Goal: Task Accomplishment & Management: Complete application form

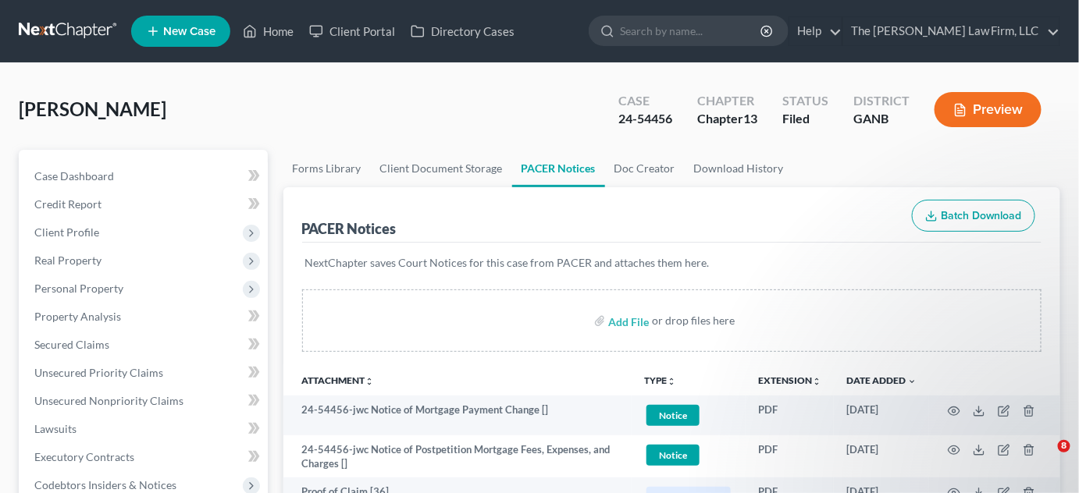
click at [694, 34] on input "search" at bounding box center [691, 30] width 143 height 29
type input "[PERSON_NAME]"
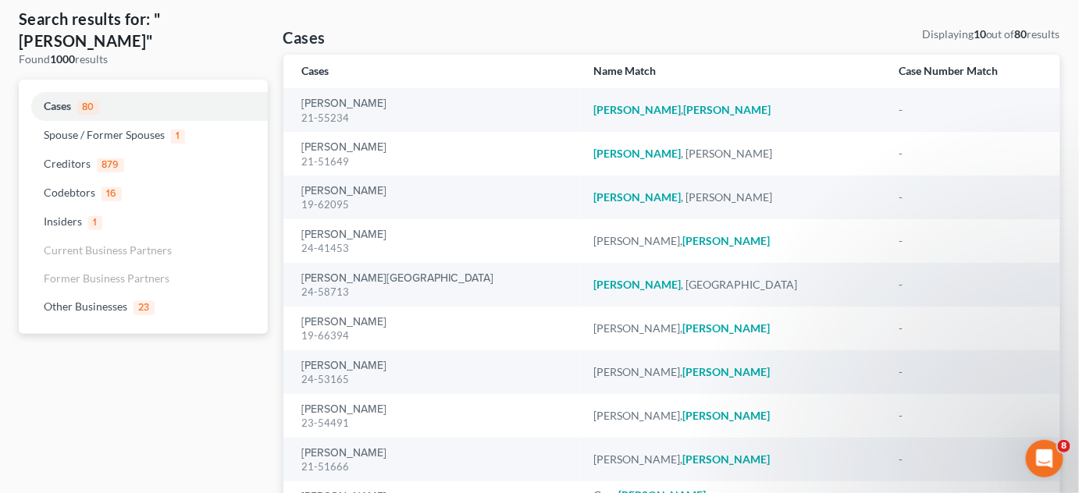
scroll to position [118, 0]
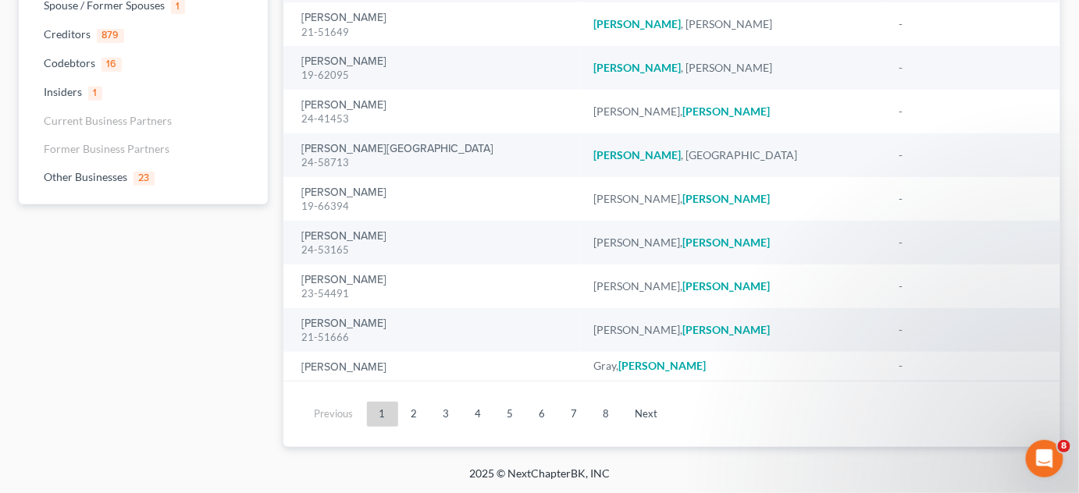
click at [418, 415] on link "2" at bounding box center [414, 414] width 31 height 25
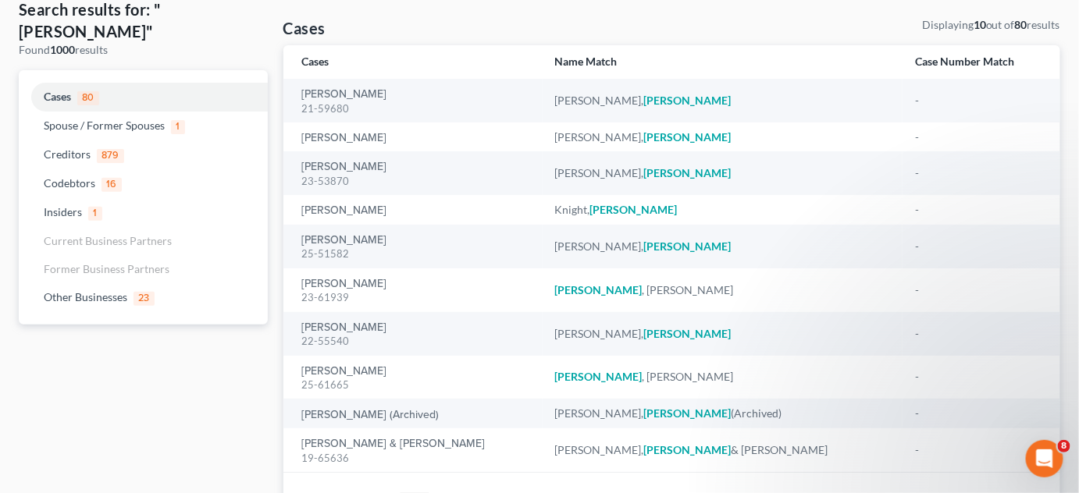
scroll to position [57, 0]
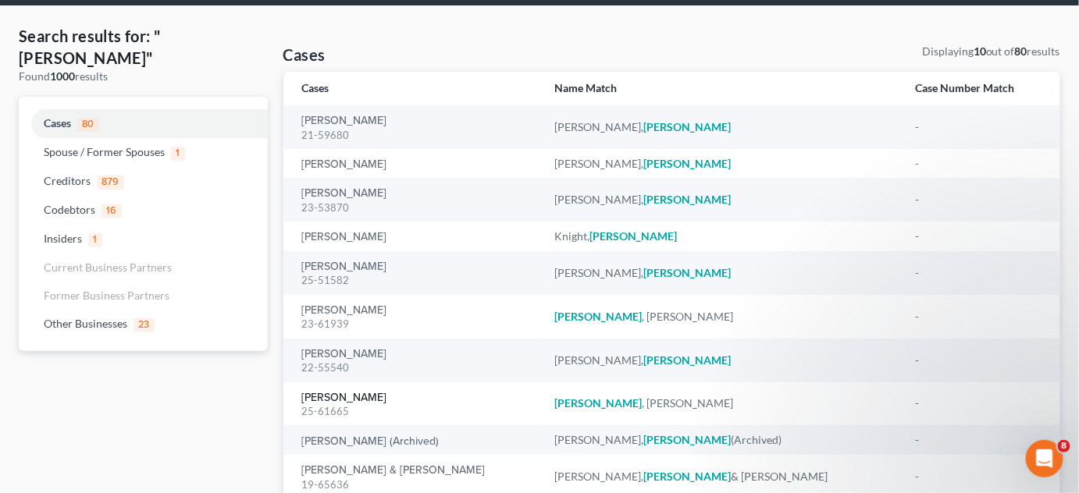
click at [368, 399] on link "[PERSON_NAME]" at bounding box center [344, 398] width 85 height 11
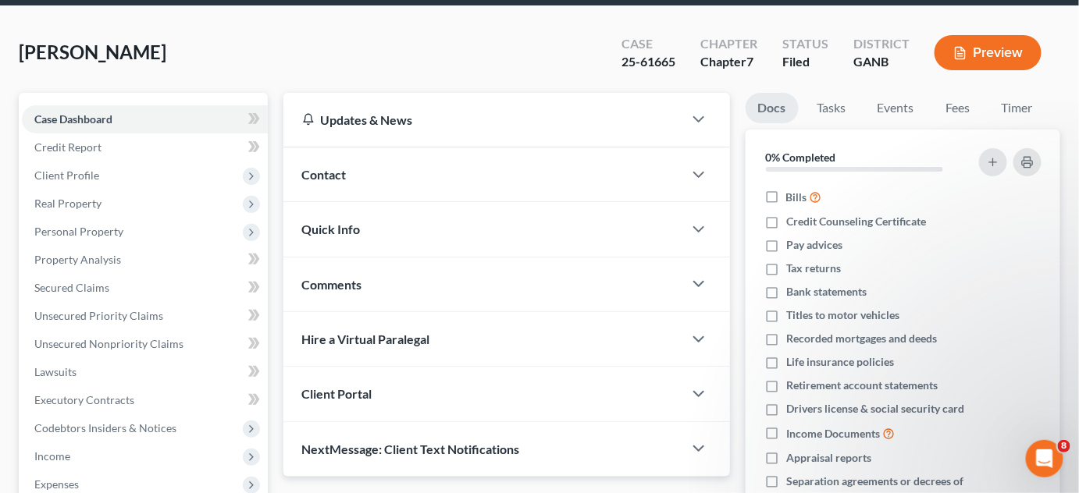
scroll to position [335, 0]
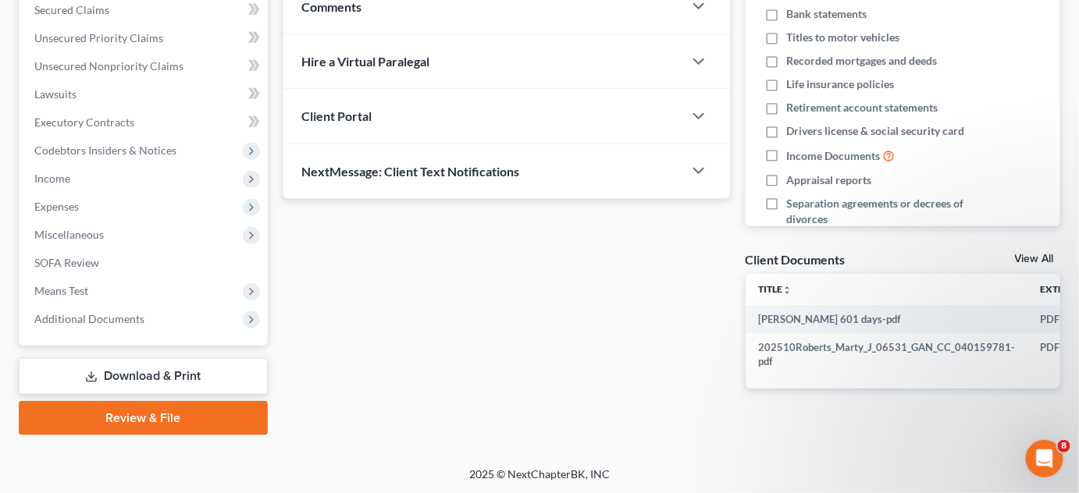
click at [70, 314] on span "Additional Documents" at bounding box center [89, 318] width 110 height 13
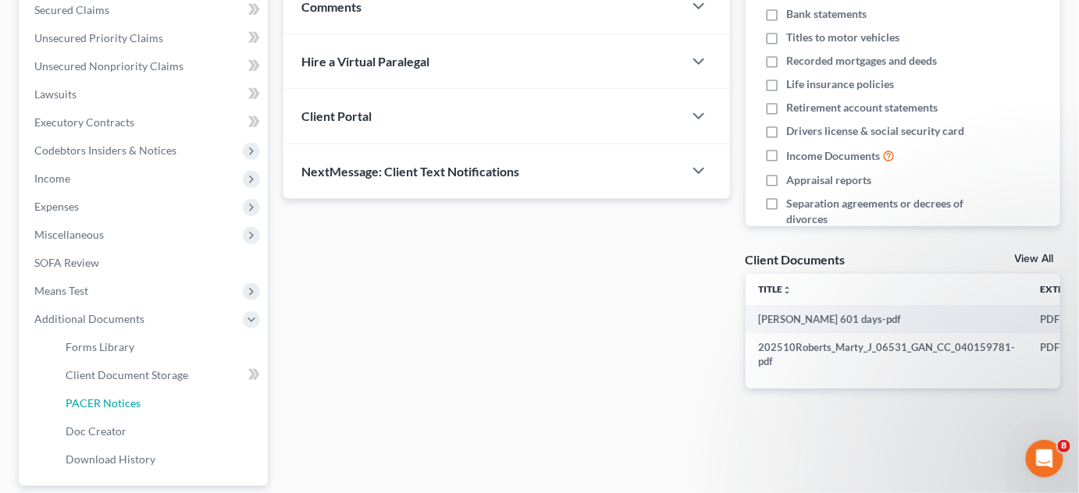
click at [140, 401] on link "PACER Notices" at bounding box center [160, 403] width 215 height 28
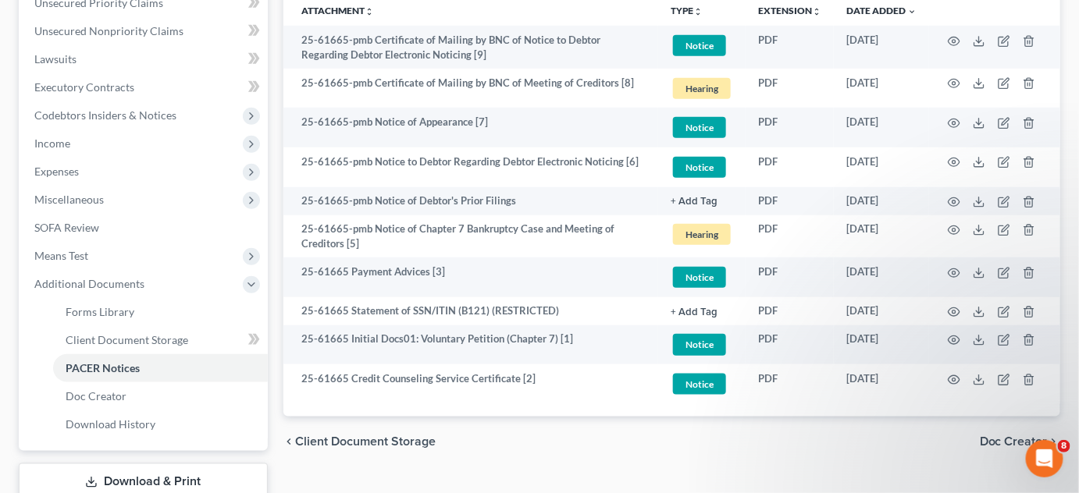
scroll to position [475, 0]
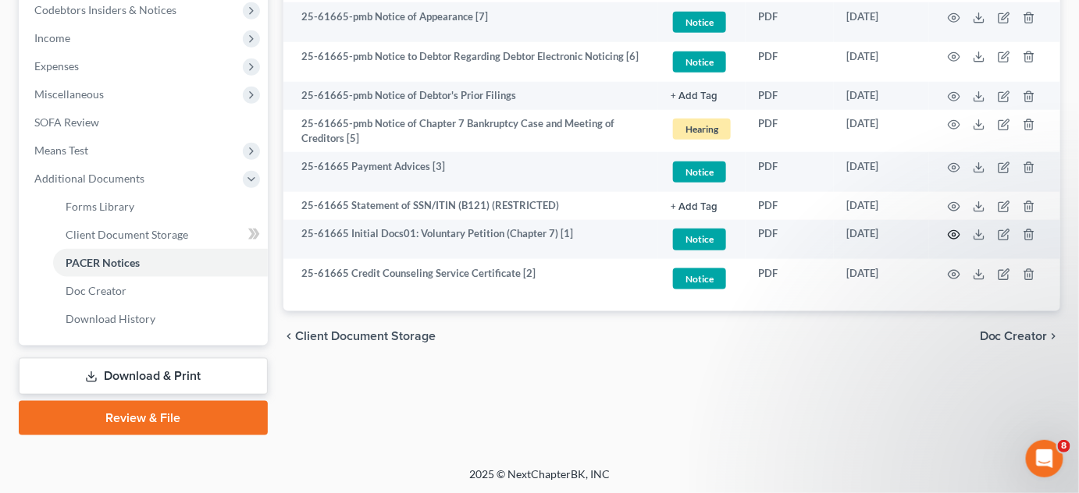
click at [955, 233] on circle "button" at bounding box center [953, 234] width 3 height 3
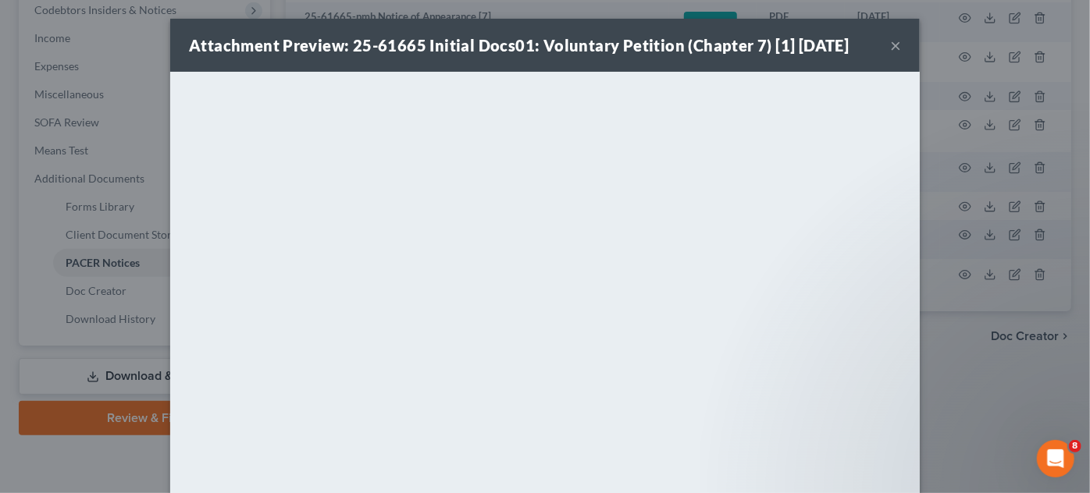
click at [1051, 426] on div "Attachment Preview: 25-61665 Initial Docs01: Voluntary Petition (Chapter 7) [1]…" at bounding box center [545, 246] width 1090 height 493
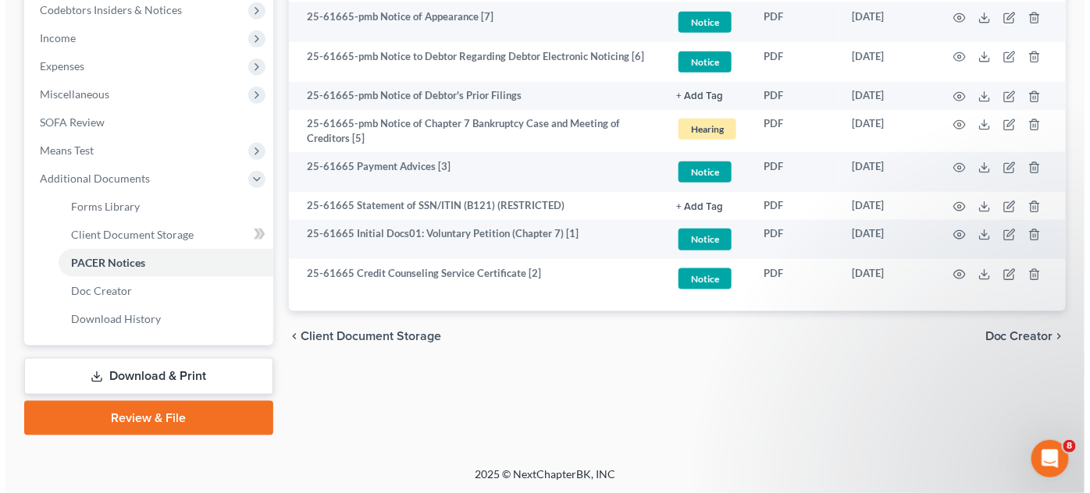
scroll to position [357, 0]
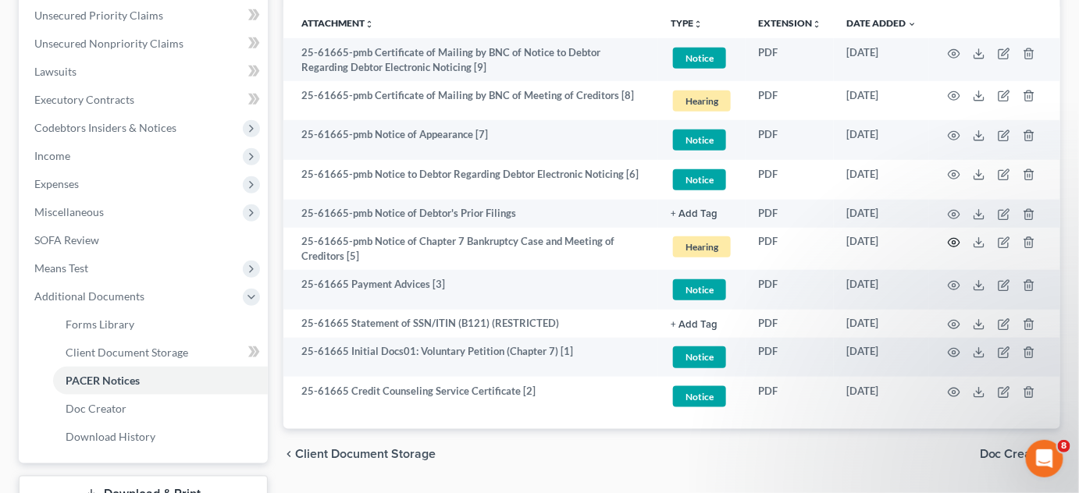
click at [952, 242] on circle "button" at bounding box center [953, 242] width 3 height 3
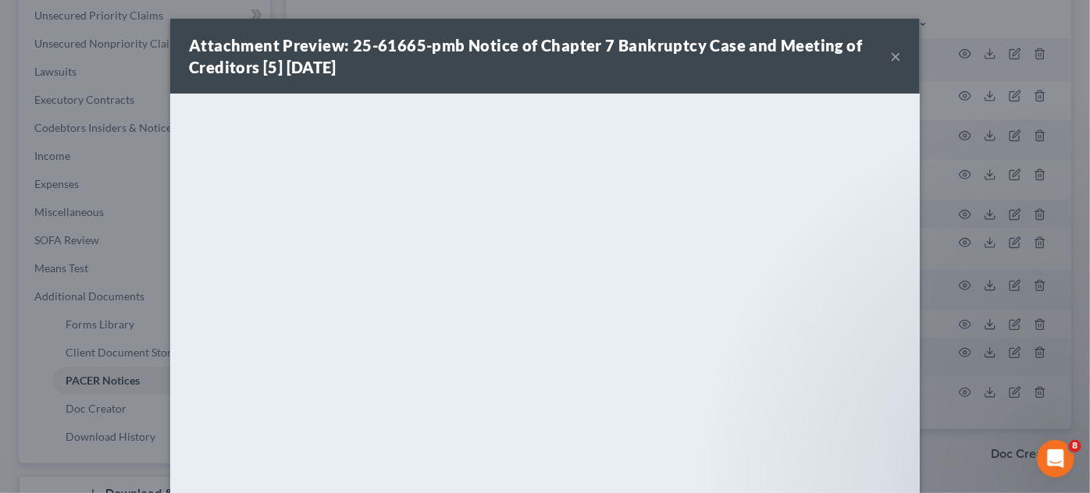
click at [968, 412] on div "Attachment Preview: 25-61665-pmb Notice of Chapter 7 Bankruptcy Case and Meetin…" at bounding box center [545, 246] width 1090 height 493
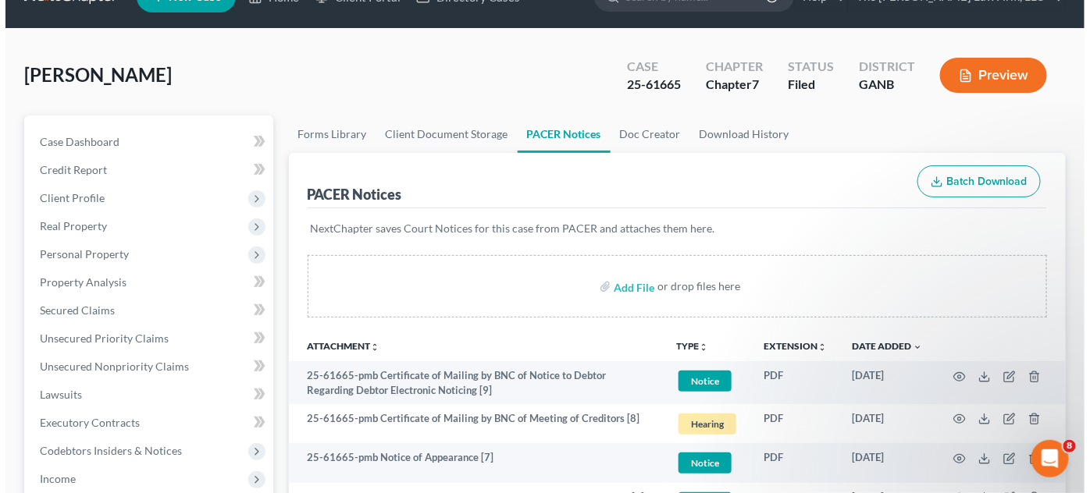
scroll to position [0, 0]
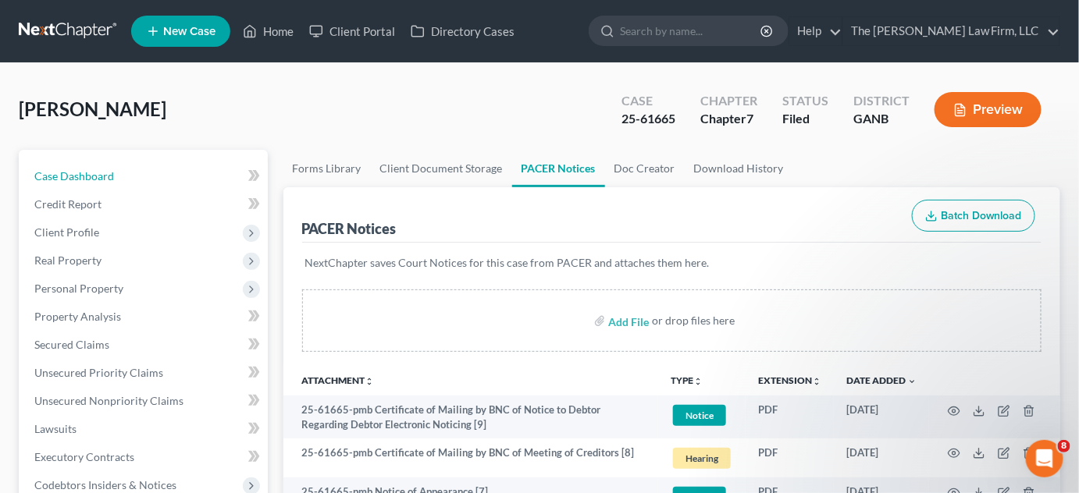
click at [151, 177] on link "Case Dashboard" at bounding box center [145, 176] width 246 height 28
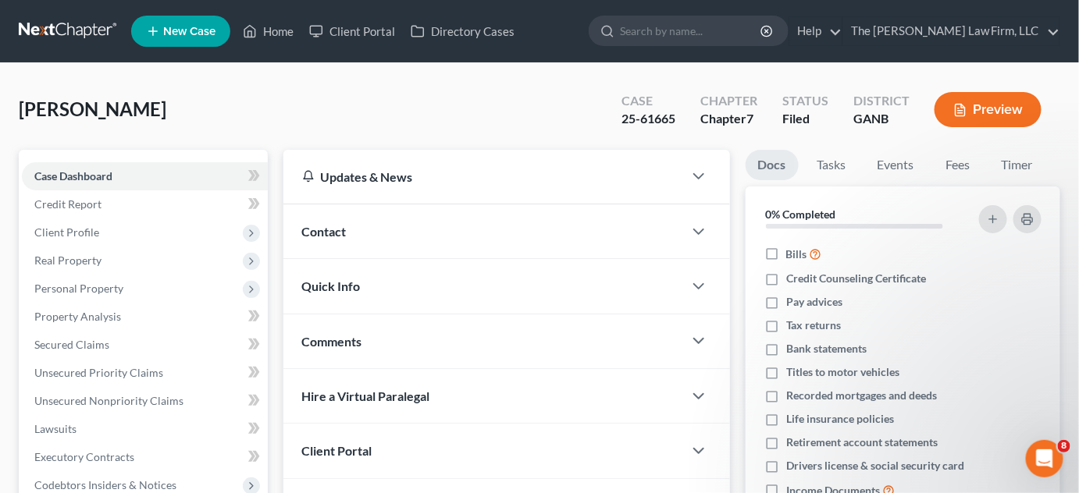
drag, startPoint x: 369, startPoint y: 225, endPoint x: 445, endPoint y: 247, distance: 78.8
click at [373, 225] on div "Contact" at bounding box center [483, 231] width 400 height 54
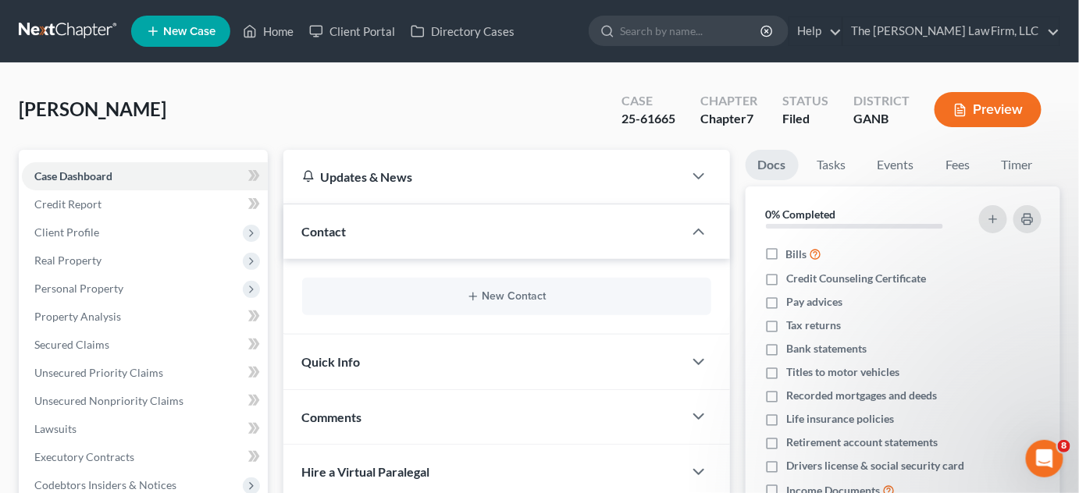
click at [535, 287] on div "New Contact" at bounding box center [506, 296] width 409 height 37
click at [532, 293] on button "New Contact" at bounding box center [507, 296] width 384 height 12
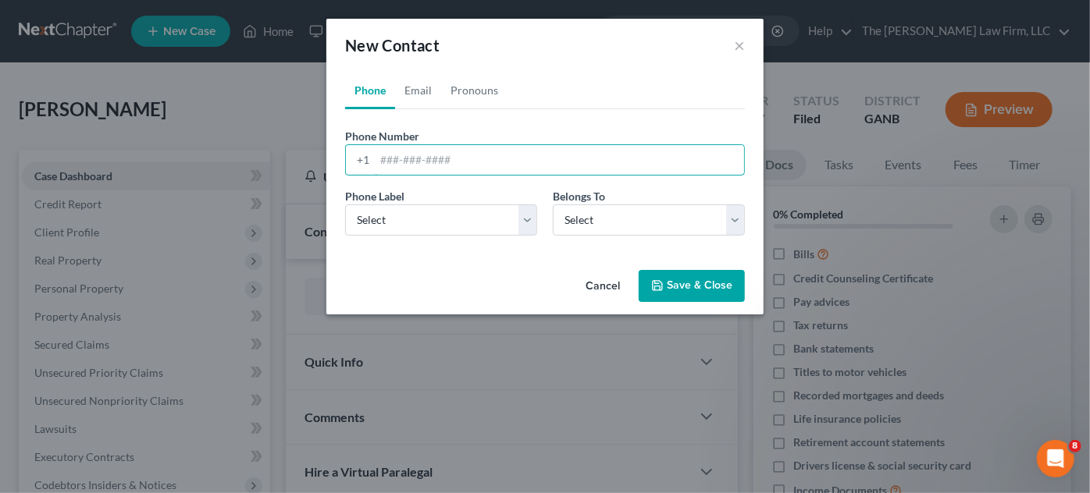
paste input "470) 541-0791‬"
click at [407, 158] on input "470) 541-0791‬" at bounding box center [559, 160] width 369 height 30
type input "470-41-0791‬"
drag, startPoint x: 396, startPoint y: 215, endPoint x: 407, endPoint y: 244, distance: 31.6
click at [396, 218] on select "Select Mobile Home Work Other" at bounding box center [441, 219] width 192 height 31
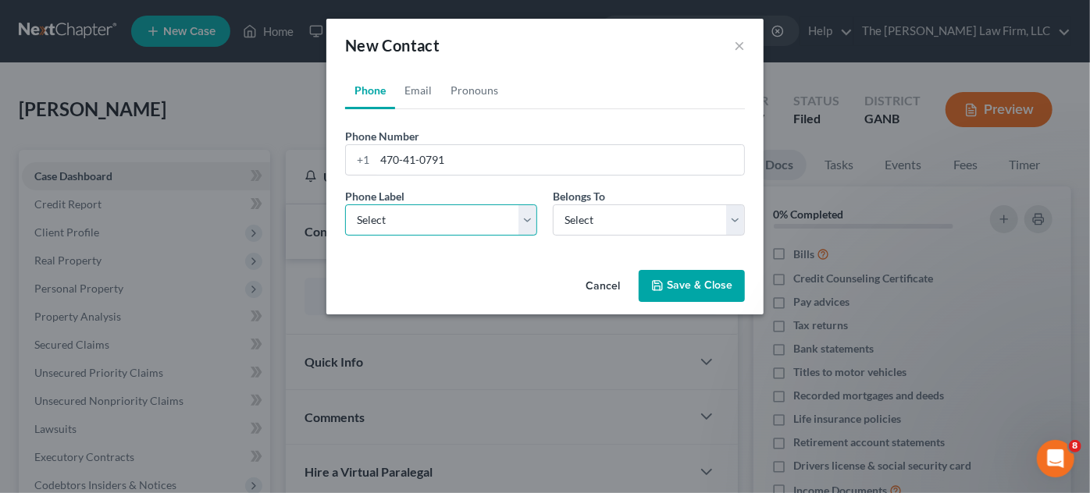
click at [404, 225] on select "Select Mobile Home Work Other" at bounding box center [441, 219] width 192 height 31
select select "0"
click at [345, 204] on select "Select Mobile Home Work Other" at bounding box center [441, 219] width 192 height 31
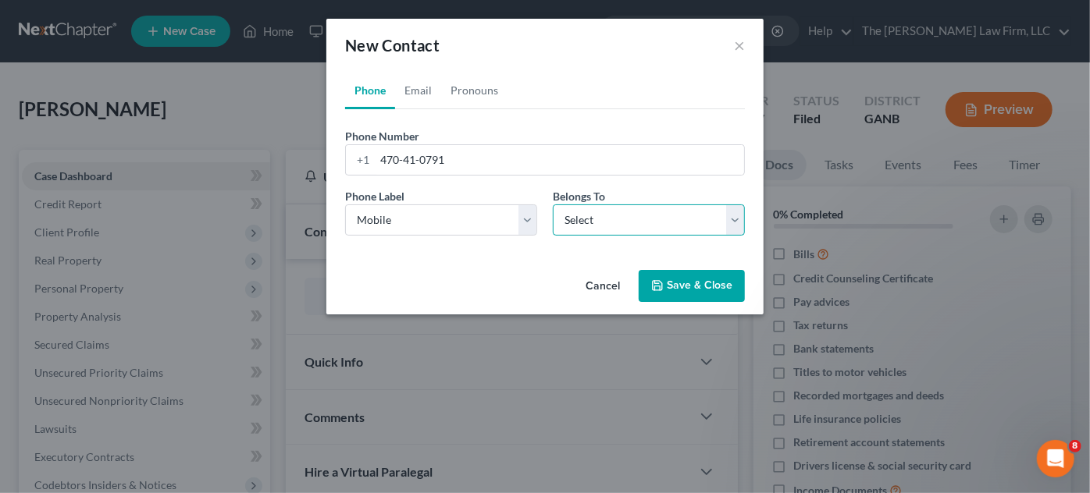
click at [579, 215] on select "Select Client Other" at bounding box center [649, 219] width 192 height 31
select select "0"
click at [553, 204] on select "Select Client Other" at bounding box center [649, 219] width 192 height 31
